Goal: Communication & Community: Participate in discussion

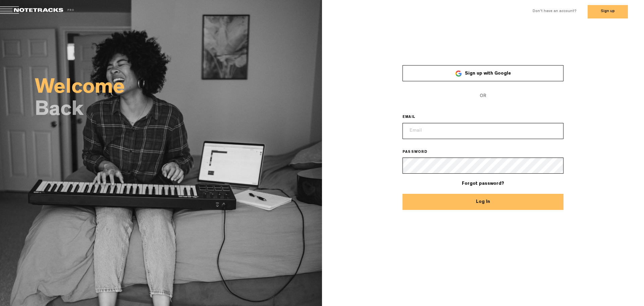
click at [507, 72] on span "Sign up with Google" at bounding box center [488, 73] width 46 height 5
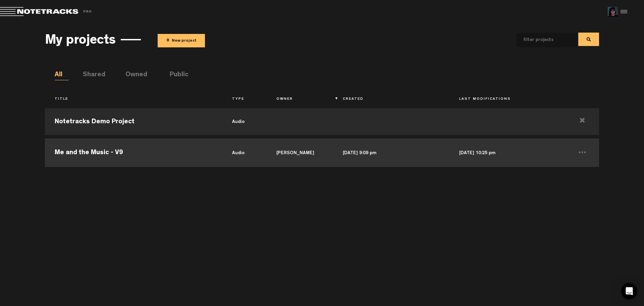
click at [186, 156] on td "Me and the Music - V9" at bounding box center [133, 152] width 177 height 30
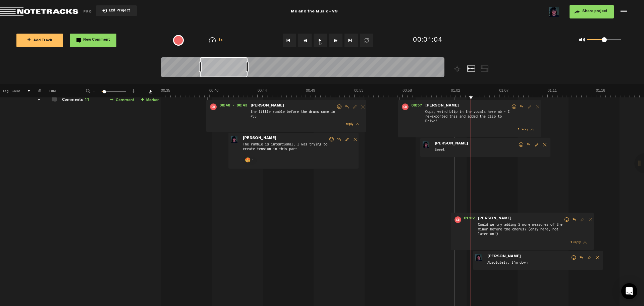
scroll to position [0, 5]
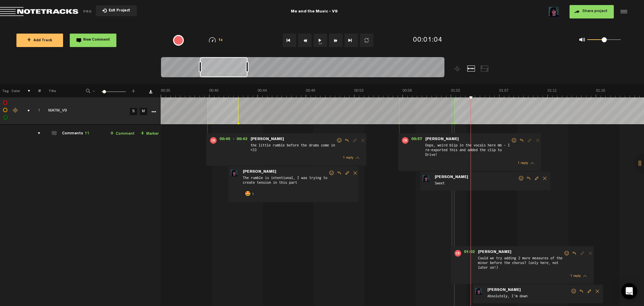
drag, startPoint x: 44, startPoint y: 172, endPoint x: 36, endPoint y: 177, distance: 9.3
click at [41, 177] on td "Comments 11 + Comment + Marker" at bounding box center [101, 256] width 120 height 265
click at [45, 44] on button "+ Add Track" at bounding box center [39, 40] width 47 height 13
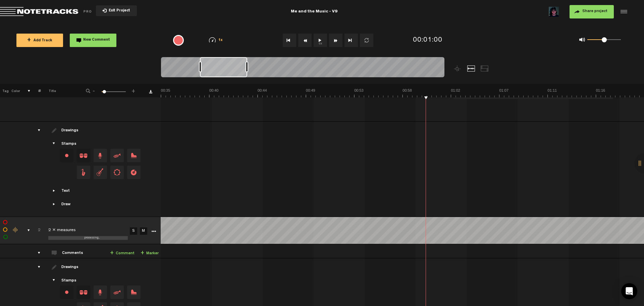
click at [87, 227] on div "Click to edit the title" at bounding box center [91, 230] width 87 height 7
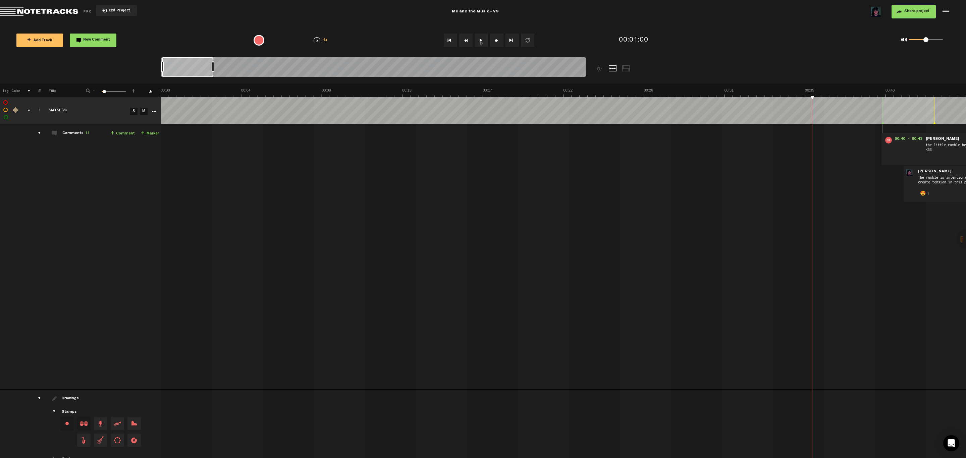
scroll to position [166, 0]
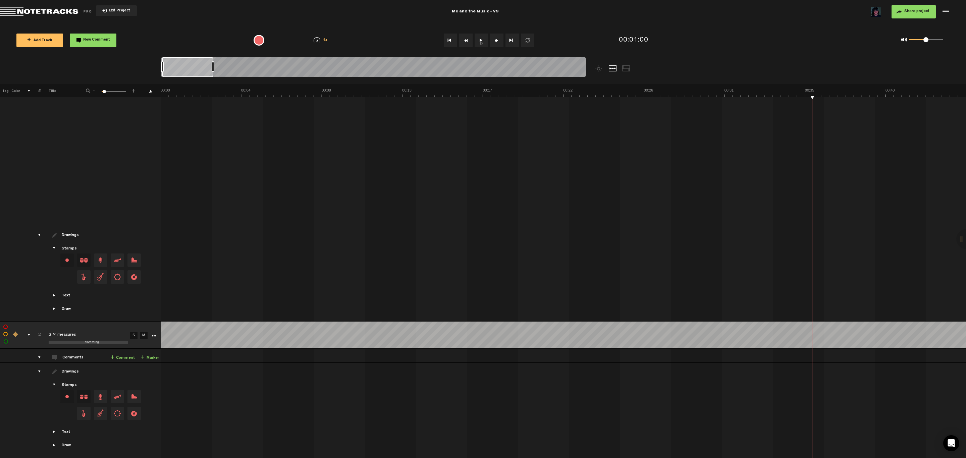
click at [130, 305] on link "S" at bounding box center [133, 335] width 7 height 7
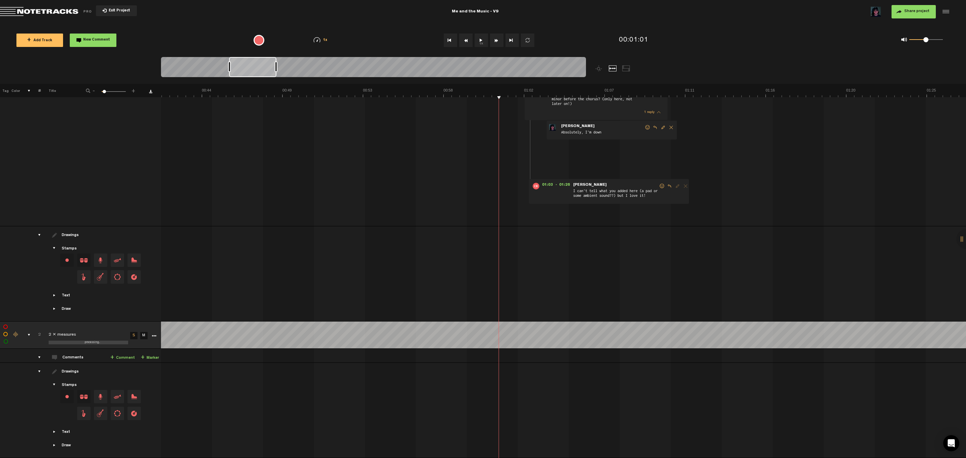
drag, startPoint x: 338, startPoint y: 90, endPoint x: 181, endPoint y: 84, distance: 156.7
click at [181, 84] on th at bounding box center [563, 90] width 805 height 13
drag, startPoint x: 222, startPoint y: 90, endPoint x: 354, endPoint y: 79, distance: 132.9
click at [354, 23] on div "Loading... 100% + Add Track New Comment 1x 0.25x 0.5x 0.75x 1x 1.25x 1.5x 1.75x…" at bounding box center [483, 23] width 966 height 0
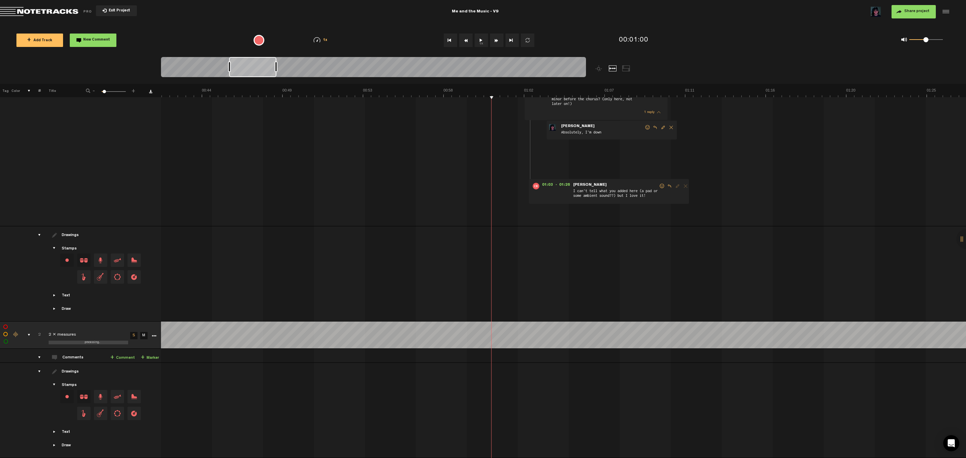
click at [221, 99] on td "1 MATM_V9 S M MATM_V9 by [PERSON_NAME] 2 collaborators 00:40 - 00:43 • [PERSON_…" at bounding box center [563, 93] width 805 height 265
drag, startPoint x: 250, startPoint y: 62, endPoint x: 248, endPoint y: 65, distance: 3.6
click at [250, 63] on div at bounding box center [252, 67] width 47 height 20
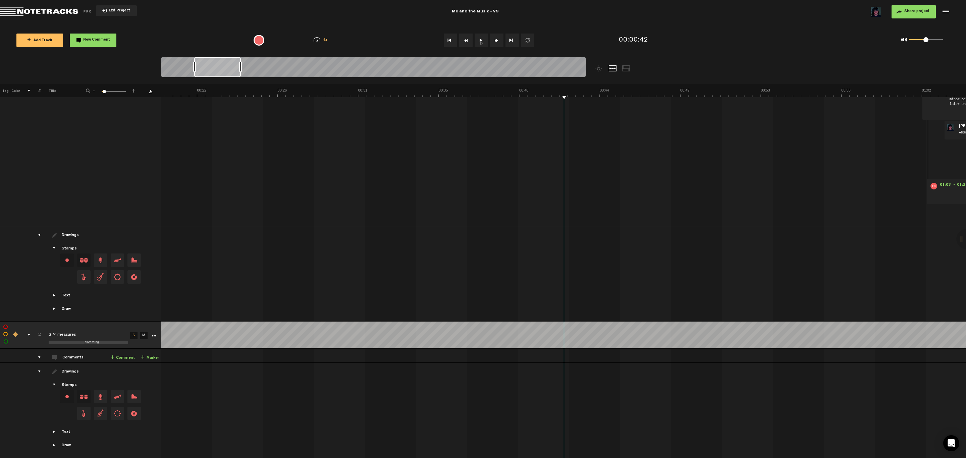
scroll to position [0, 0]
drag, startPoint x: 215, startPoint y: 71, endPoint x: 142, endPoint y: 84, distance: 73.6
click at [142, 23] on div "Loading... 100% + Add Track New Comment 1x 0.25x 0.5x 0.75x 1x 1.25x 1.5x 1.75x…" at bounding box center [483, 23] width 966 height 0
drag, startPoint x: 148, startPoint y: 73, endPoint x: 145, endPoint y: 82, distance: 9.7
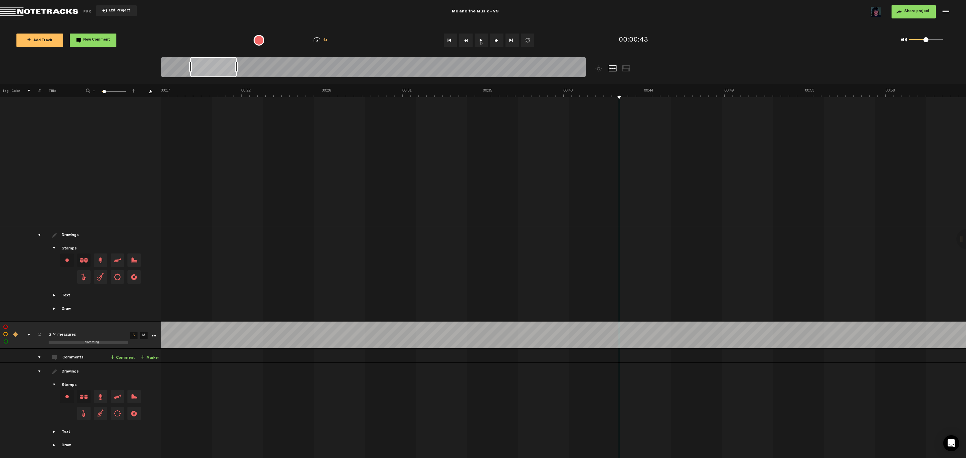
click at [147, 74] on nt-zoom-navigation-bar at bounding box center [483, 70] width 966 height 27
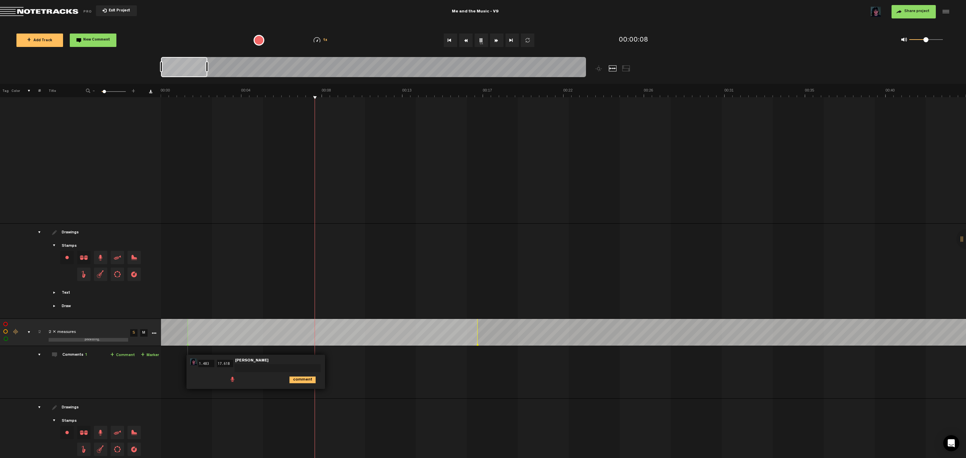
click at [273, 305] on textarea at bounding box center [277, 368] width 86 height 8
type textarea "here is what the two extra measures sound like"
click at [312, 305] on icon "comment" at bounding box center [302, 382] width 26 height 7
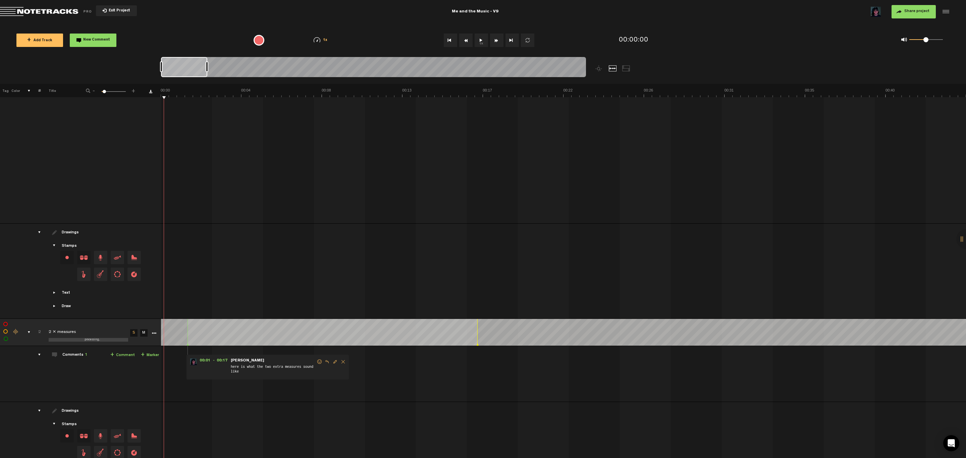
click at [233, 206] on div "00:40 - 00:43 • [PERSON_NAME]: "the little rumble before the drums come in <33"…" at bounding box center [564, 94] width 804 height 260
click at [333, 305] on span "Edit comment" at bounding box center [335, 362] width 8 height 5
click at [297, 305] on icon "comment" at bounding box center [302, 382] width 26 height 7
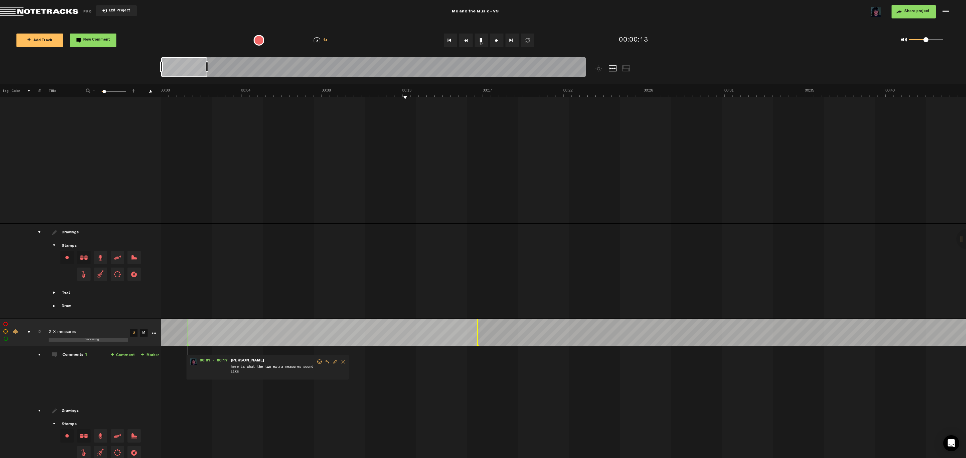
click at [334, 305] on span "Edit comment" at bounding box center [335, 362] width 8 height 5
click at [266, 305] on textarea "here is what the two extra measures sound like" at bounding box center [277, 369] width 86 height 11
type textarea "here is what the two extra measures sound like I personally think it doesn't wo…"
click at [298, 305] on icon "comment" at bounding box center [302, 398] width 26 height 7
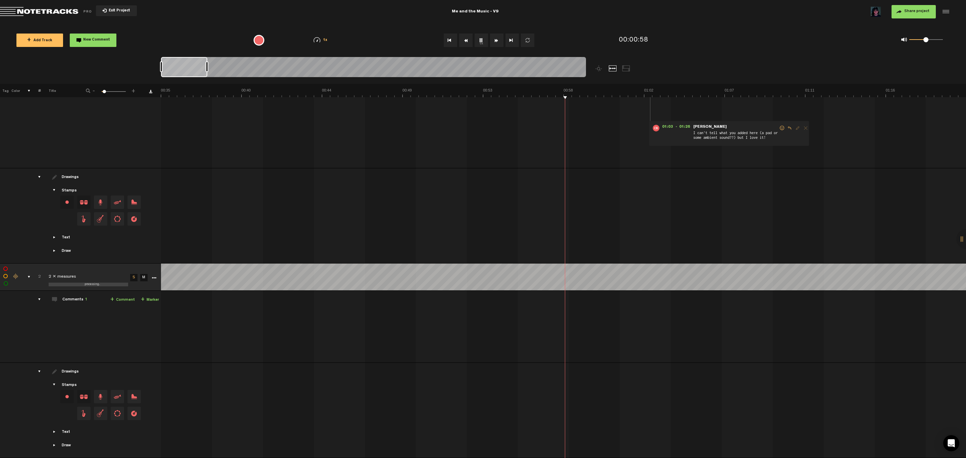
scroll to position [0, 644]
click at [120, 244] on td "Drawings Stamps Text Intro +" at bounding box center [101, 215] width 120 height 95
click at [132, 274] on link "S" at bounding box center [133, 277] width 7 height 7
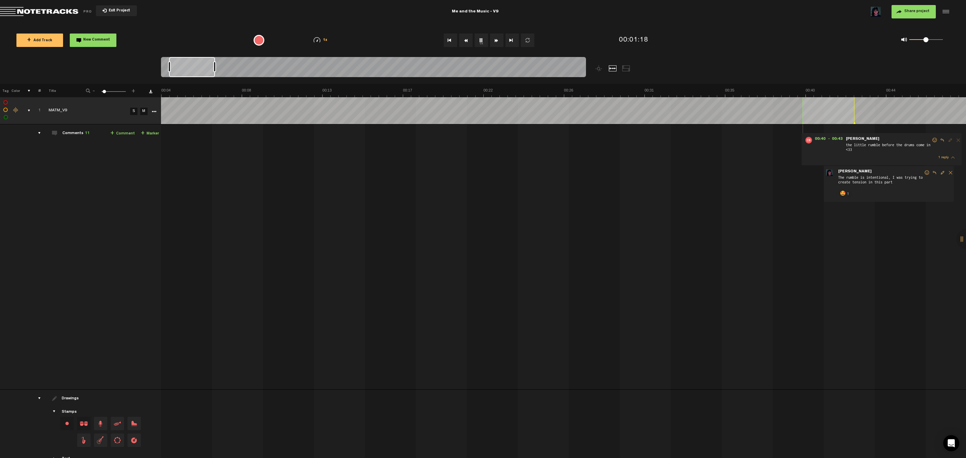
scroll to position [0, 1088]
drag, startPoint x: 192, startPoint y: 68, endPoint x: 197, endPoint y: 69, distance: 5.9
click at [197, 69] on div at bounding box center [192, 67] width 46 height 20
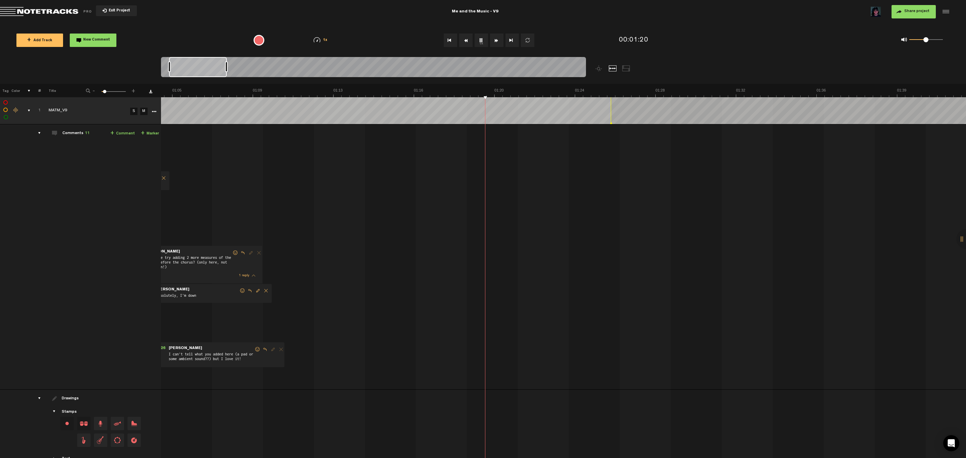
scroll to position [0, 1357]
click at [226, 69] on div at bounding box center [226, 66] width 3 height 11
click at [612, 122] on icon at bounding box center [611, 123] width 3 height 3
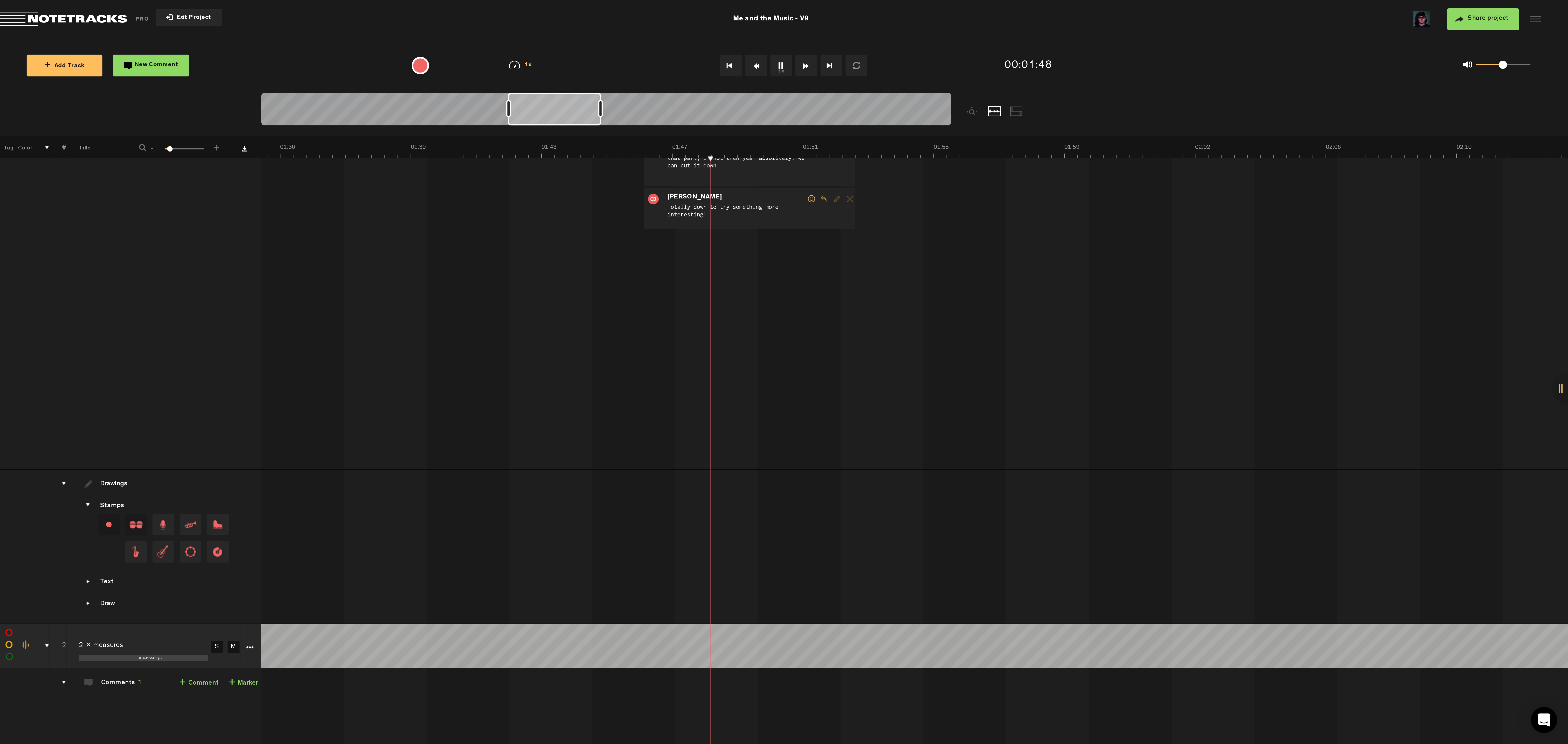
scroll to position [0, 0]
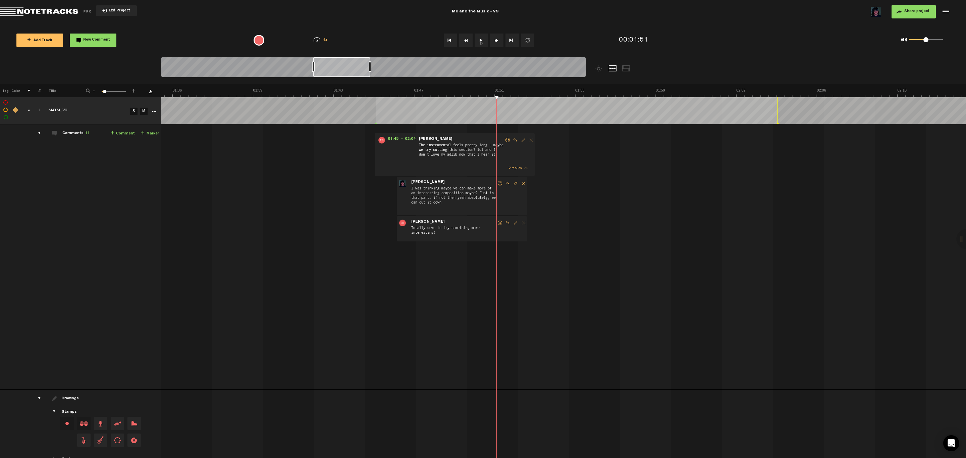
click at [506, 222] on span "Reply to comment" at bounding box center [507, 223] width 8 height 5
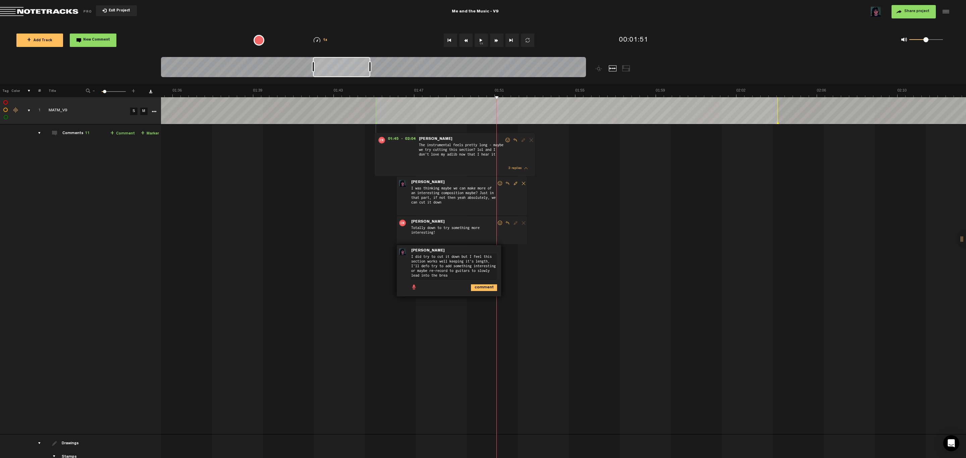
type textarea "I did try to cut it down but I feel this section works well keeping it's length…"
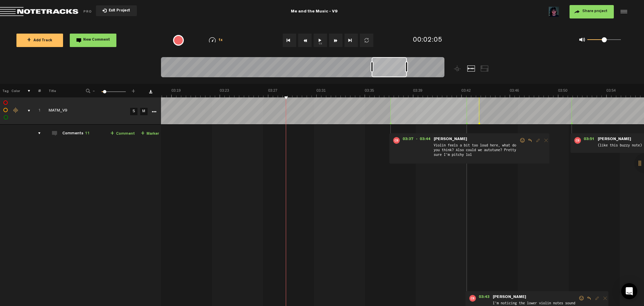
scroll to position [0, 2515]
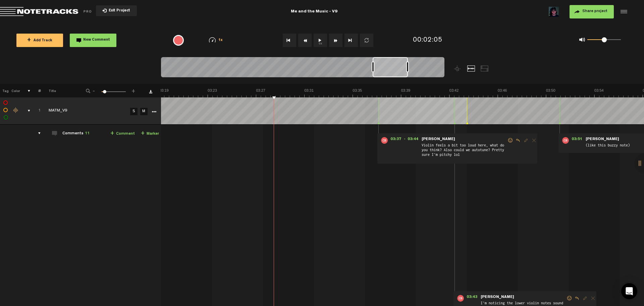
drag, startPoint x: 184, startPoint y: 65, endPoint x: 394, endPoint y: 77, distance: 211.0
click at [394, 77] on div at bounding box center [302, 68] width 283 height 22
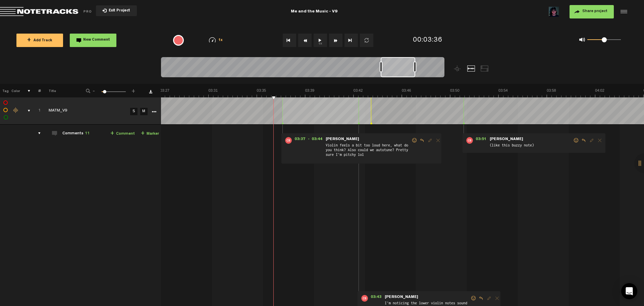
scroll to position [0, 2647]
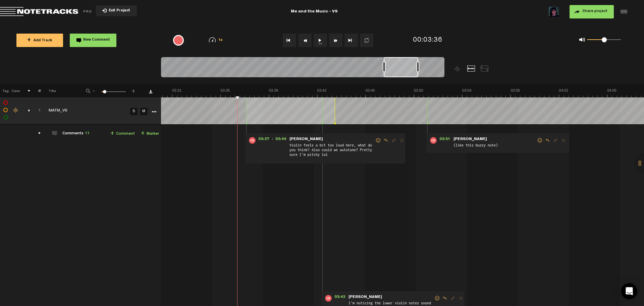
drag, startPoint x: 395, startPoint y: 68, endPoint x: 407, endPoint y: 70, distance: 11.3
click at [407, 70] on div at bounding box center [401, 67] width 35 height 20
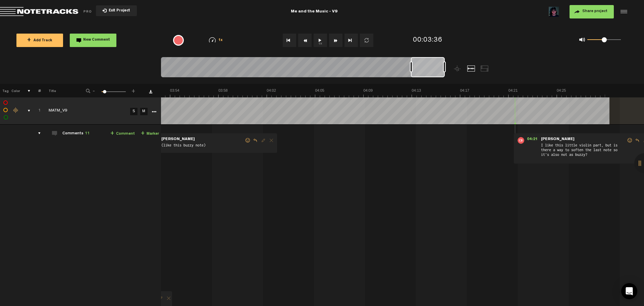
scroll to position [0, 2971]
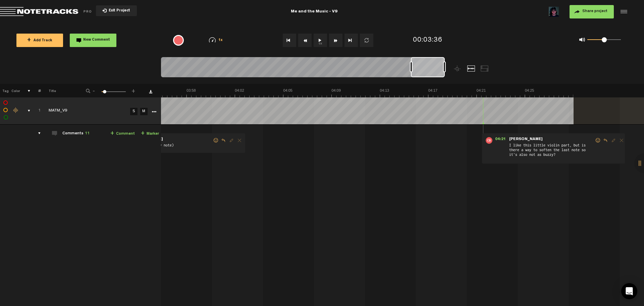
drag, startPoint x: 404, startPoint y: 69, endPoint x: 442, endPoint y: 69, distance: 38.6
click at [442, 69] on div at bounding box center [428, 67] width 34 height 20
